Goal: Navigation & Orientation: Find specific page/section

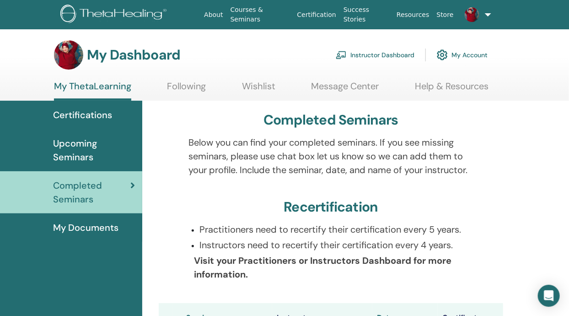
click at [378, 54] on link "Instructor Dashboard" at bounding box center [375, 55] width 79 height 20
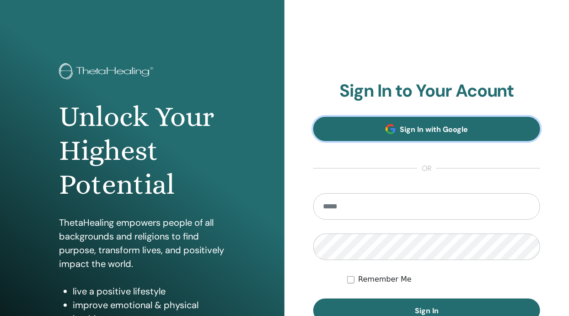
click at [416, 130] on span "Sign In with Google" at bounding box center [434, 129] width 68 height 10
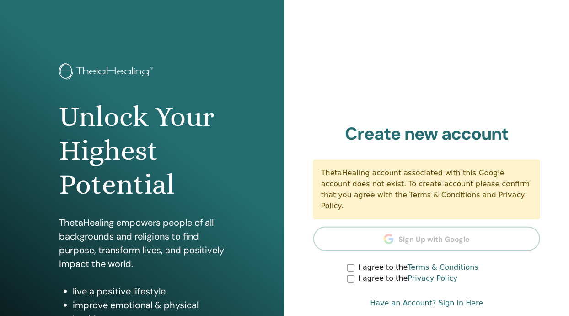
click at [411, 299] on link "Have an Account? Sign in Here" at bounding box center [426, 302] width 113 height 11
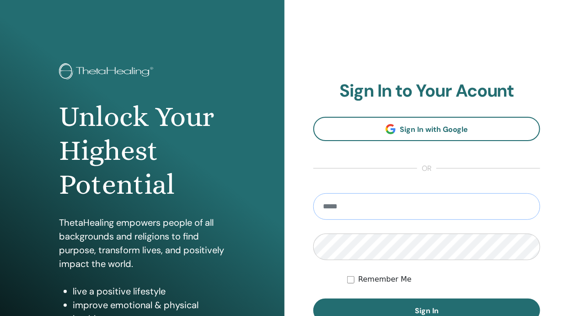
click at [373, 200] on input "email" at bounding box center [426, 206] width 227 height 27
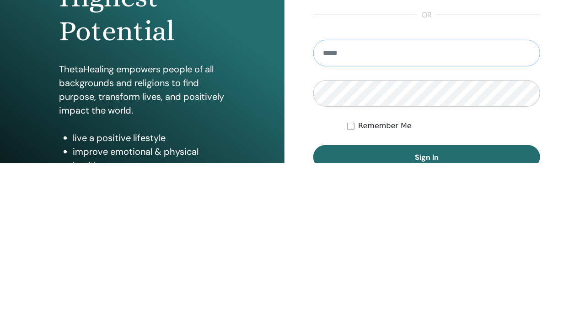
type input "**********"
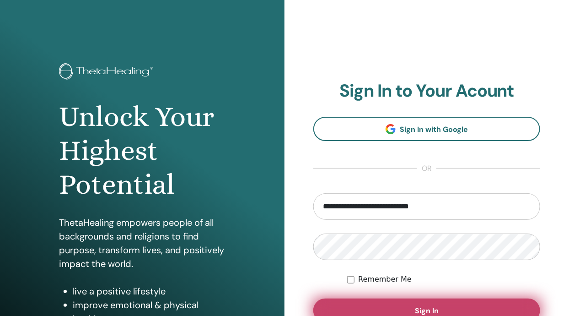
click at [405, 309] on button "Sign In" at bounding box center [426, 310] width 227 height 24
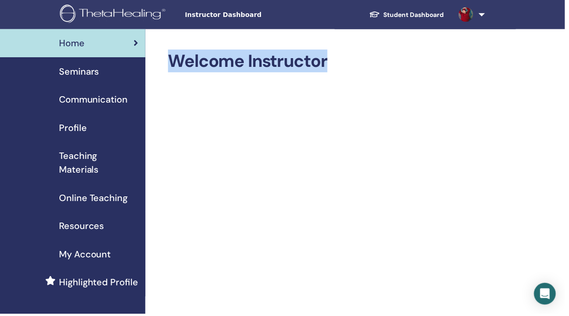
drag, startPoint x: 0, startPoint y: 0, endPoint x: 556, endPoint y: 59, distance: 559.7
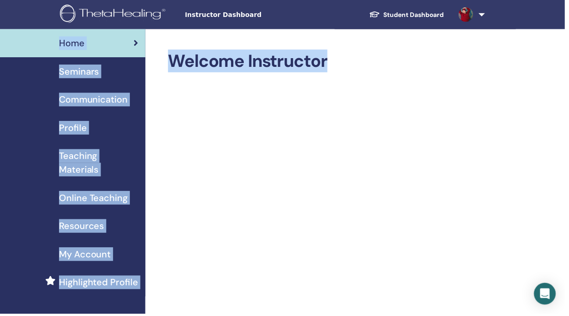
drag, startPoint x: 556, startPoint y: 59, endPoint x: 556, endPoint y: 35, distance: 24.3
click at [556, 35] on body "Instructor Dashboard Student Dashboard KA KHADIDJA AMINA ABED My ThetaLearning …" at bounding box center [284, 158] width 569 height 316
click at [112, 13] on img at bounding box center [114, 15] width 109 height 21
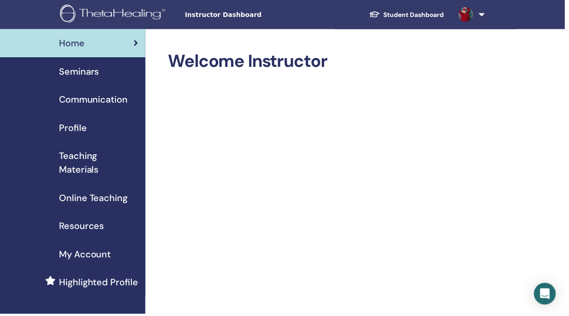
click at [237, 15] on span "Instructor Dashboard" at bounding box center [254, 15] width 137 height 10
click at [214, 16] on span "Instructor Dashboard" at bounding box center [254, 15] width 137 height 10
click at [412, 14] on link "Student Dashboard" at bounding box center [410, 14] width 90 height 17
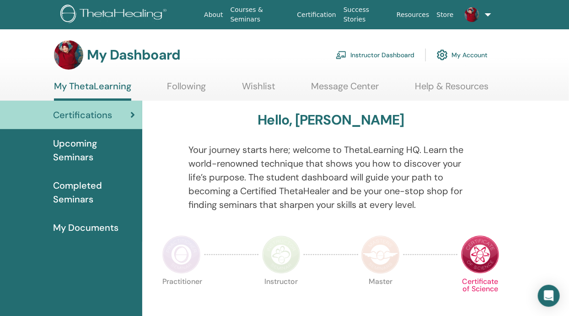
click at [71, 227] on span "My Documents" at bounding box center [85, 228] width 65 height 14
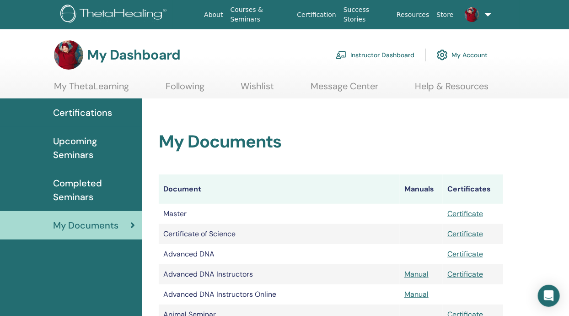
click at [75, 107] on span "Certifications" at bounding box center [82, 113] width 59 height 14
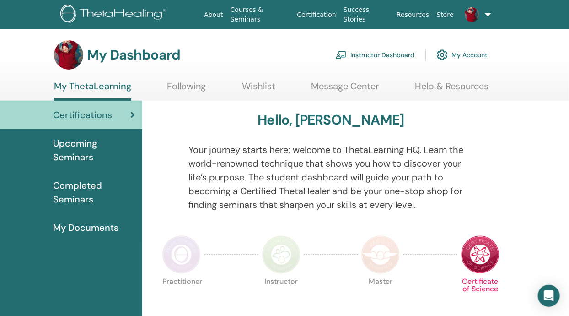
click at [72, 189] on span "Completed Seminars" at bounding box center [94, 191] width 82 height 27
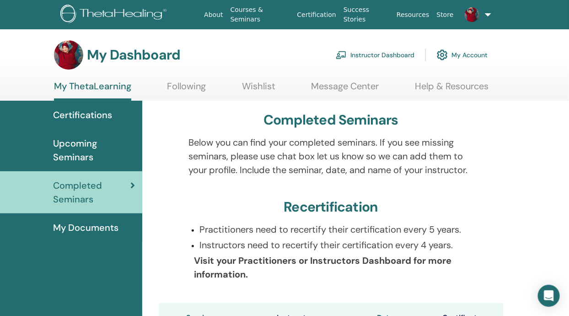
drag, startPoint x: 0, startPoint y: 0, endPoint x: 67, endPoint y: 226, distance: 235.3
click at [67, 226] on span "My Documents" at bounding box center [85, 228] width 65 height 14
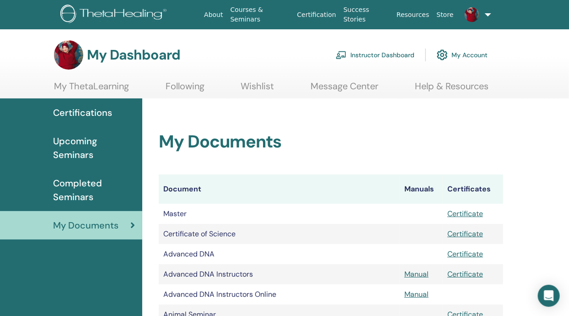
click at [97, 112] on span "Certifications" at bounding box center [82, 113] width 59 height 14
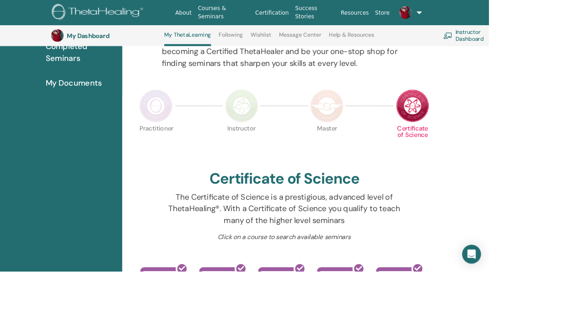
scroll to position [224, 0]
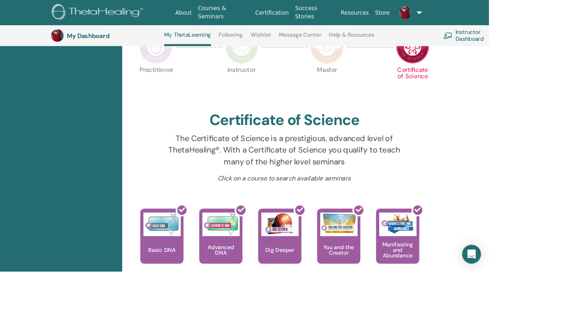
click at [270, 41] on link "Following" at bounding box center [269, 44] width 28 height 15
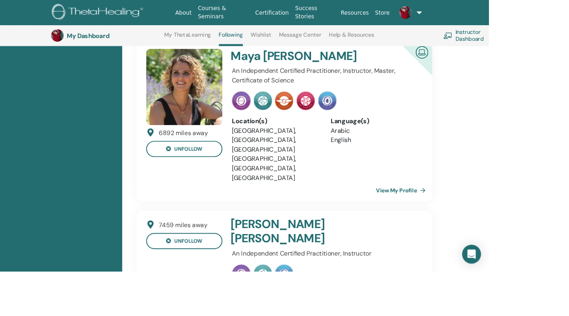
scroll to position [317, 0]
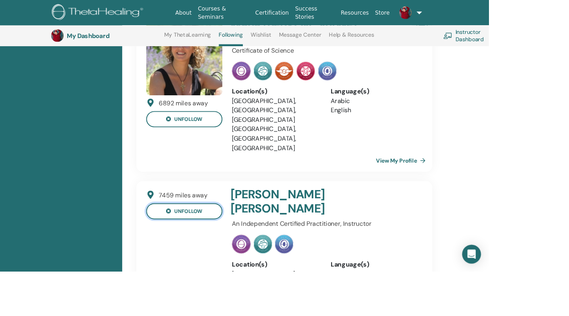
click at [204, 237] on button "unfollow" at bounding box center [214, 246] width 89 height 19
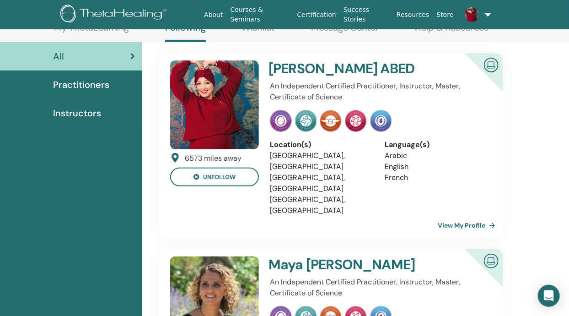
scroll to position [195, 0]
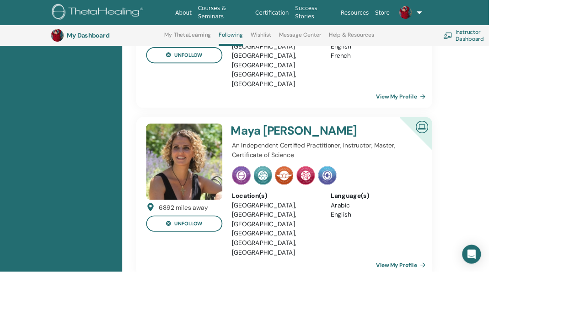
drag, startPoint x: 0, startPoint y: 0, endPoint x: 299, endPoint y: 37, distance: 301.6
click at [299, 37] on link "Wishlist" at bounding box center [304, 44] width 24 height 15
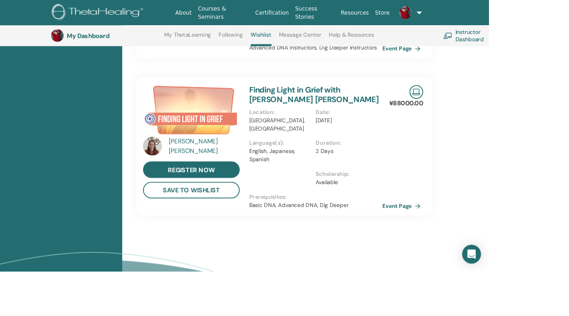
scroll to position [633, 0]
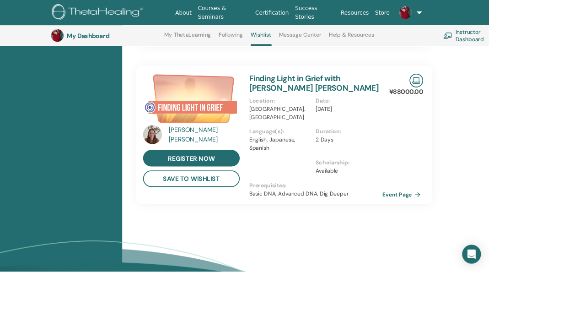
click at [353, 39] on link "Message Center" at bounding box center [349, 44] width 49 height 15
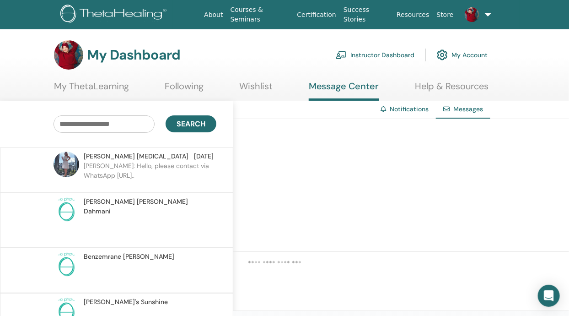
click at [437, 87] on link "Help & Resources" at bounding box center [452, 90] width 74 height 18
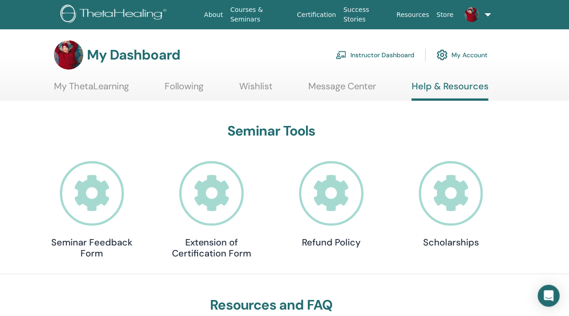
click at [445, 15] on link "Store" at bounding box center [445, 14] width 24 height 17
